Goal: Task Accomplishment & Management: Use online tool/utility

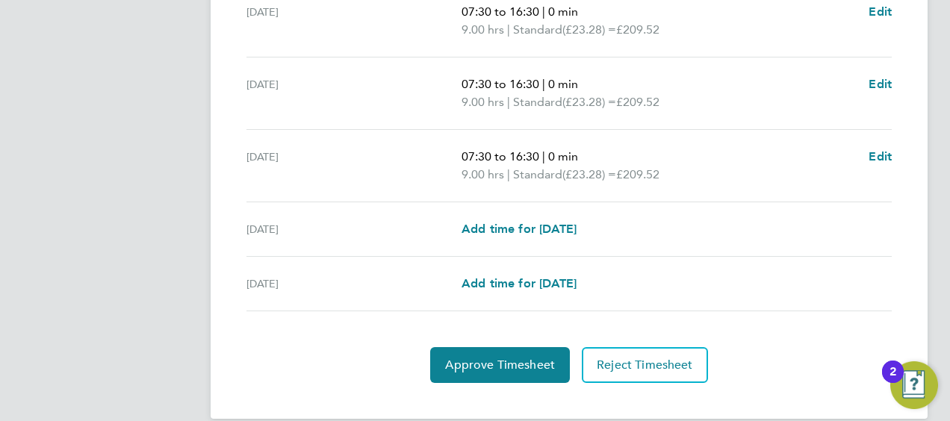
scroll to position [655, 0]
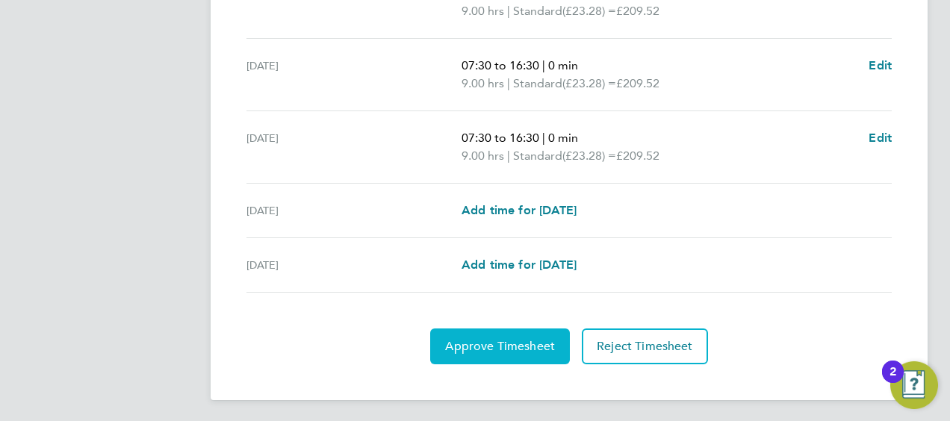
click at [526, 339] on span "Approve Timesheet" at bounding box center [500, 346] width 110 height 15
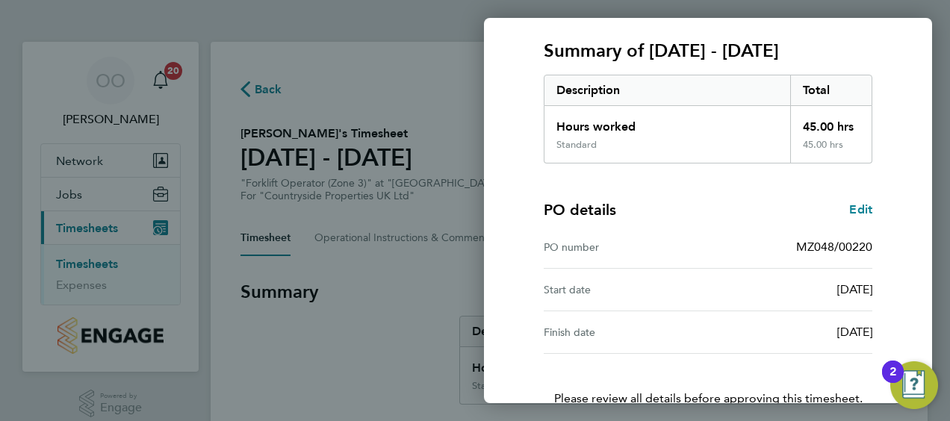
scroll to position [293, 0]
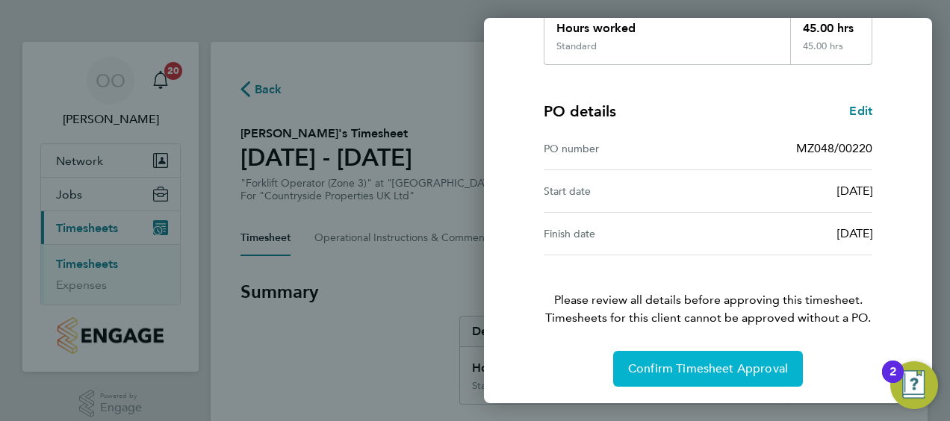
click at [731, 374] on button "Confirm Timesheet Approval" at bounding box center [708, 369] width 190 height 36
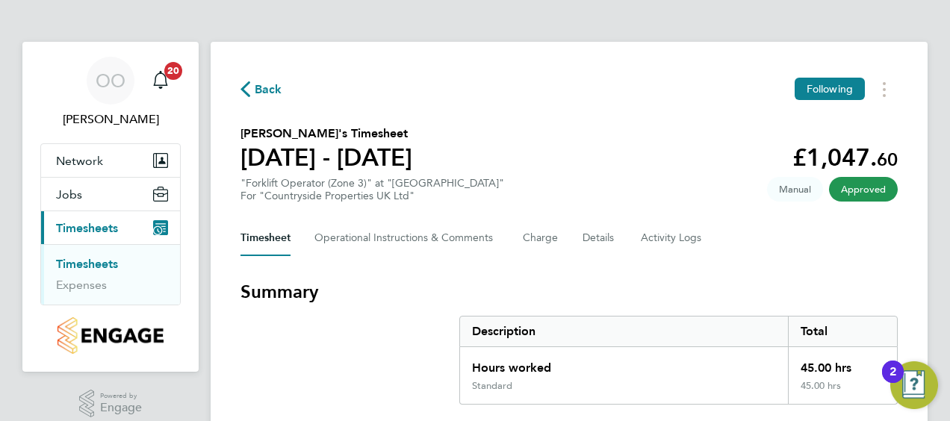
click at [100, 263] on link "Timesheets" at bounding box center [87, 264] width 62 height 14
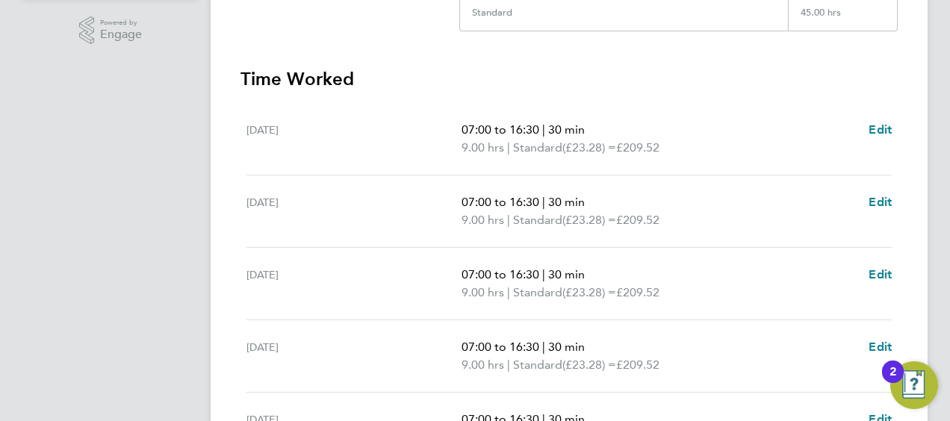
scroll to position [655, 0]
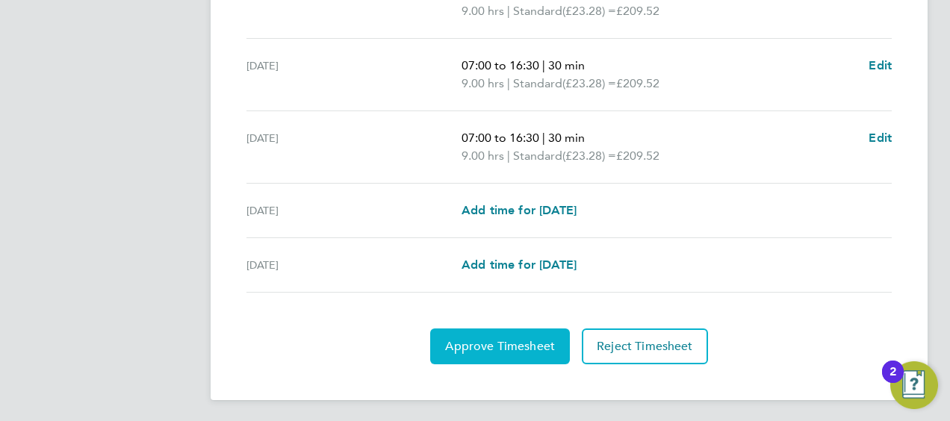
click at [531, 343] on span "Approve Timesheet" at bounding box center [500, 346] width 110 height 15
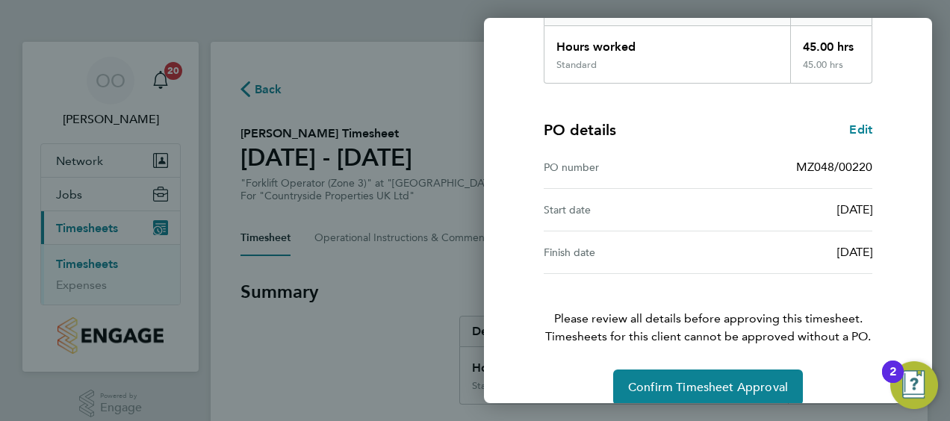
scroll to position [293, 0]
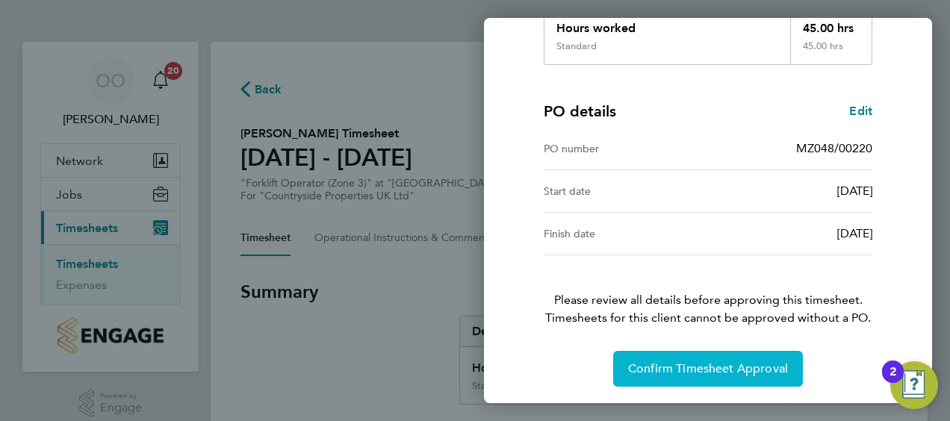
click at [738, 373] on span "Confirm Timesheet Approval" at bounding box center [708, 369] width 160 height 15
